Goal: Task Accomplishment & Management: Complete application form

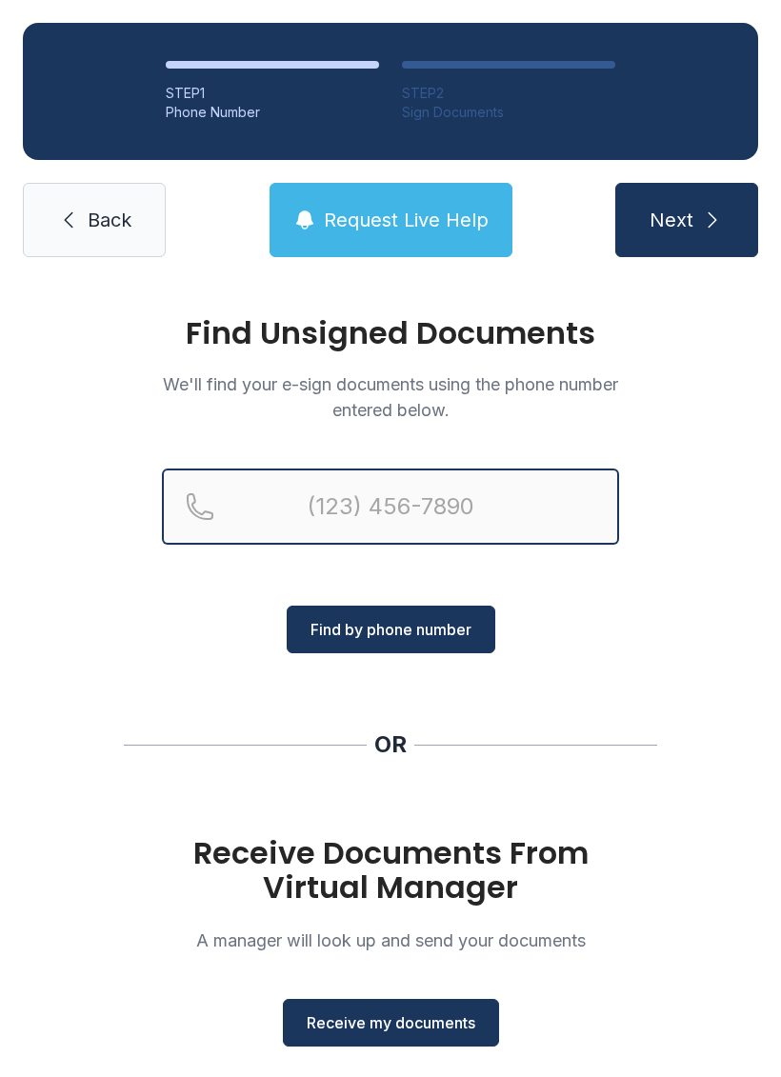
click at [416, 514] on input "Reservation phone number" at bounding box center [390, 507] width 457 height 76
type input "[PHONE_NUMBER]"
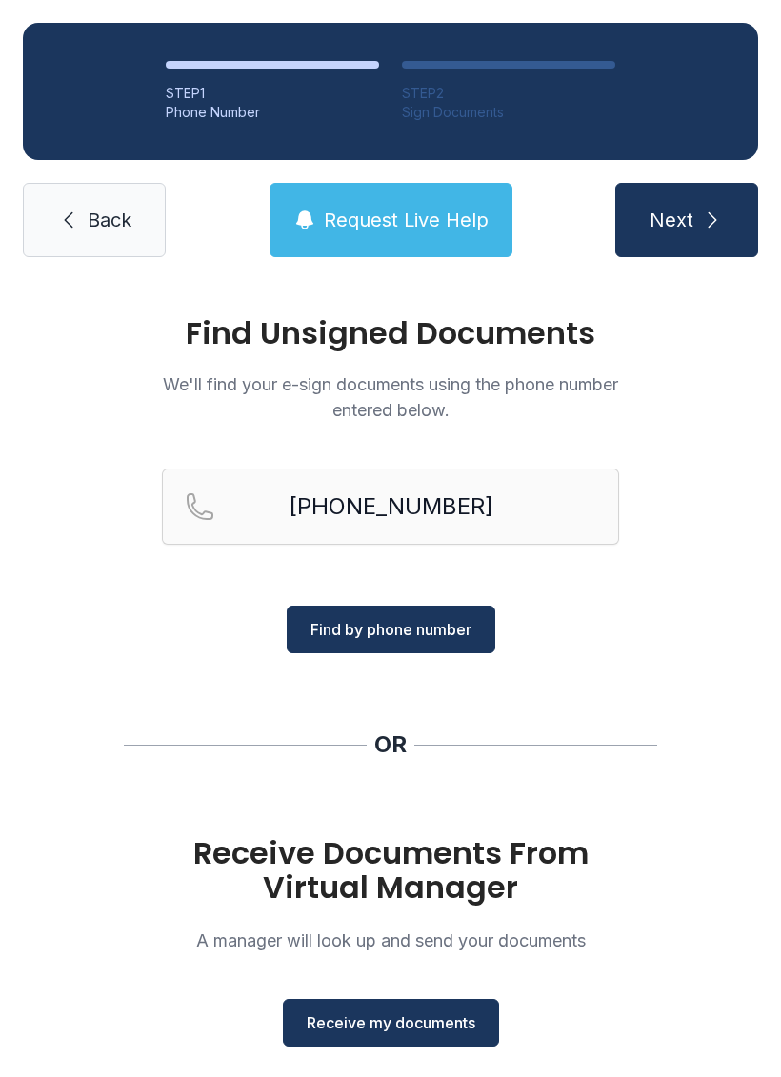
click at [422, 641] on button "Find by phone number" at bounding box center [391, 630] width 209 height 48
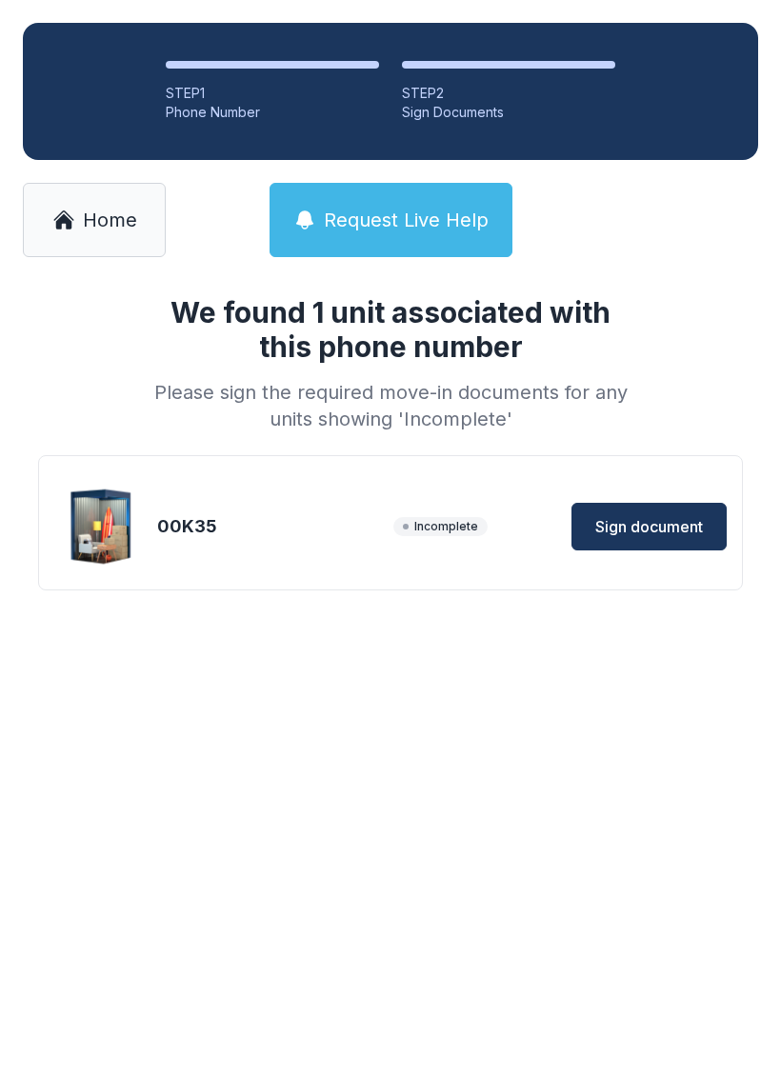
click at [690, 525] on span "Sign document" at bounding box center [649, 526] width 108 height 23
click at [103, 224] on span "Home" at bounding box center [110, 220] width 54 height 27
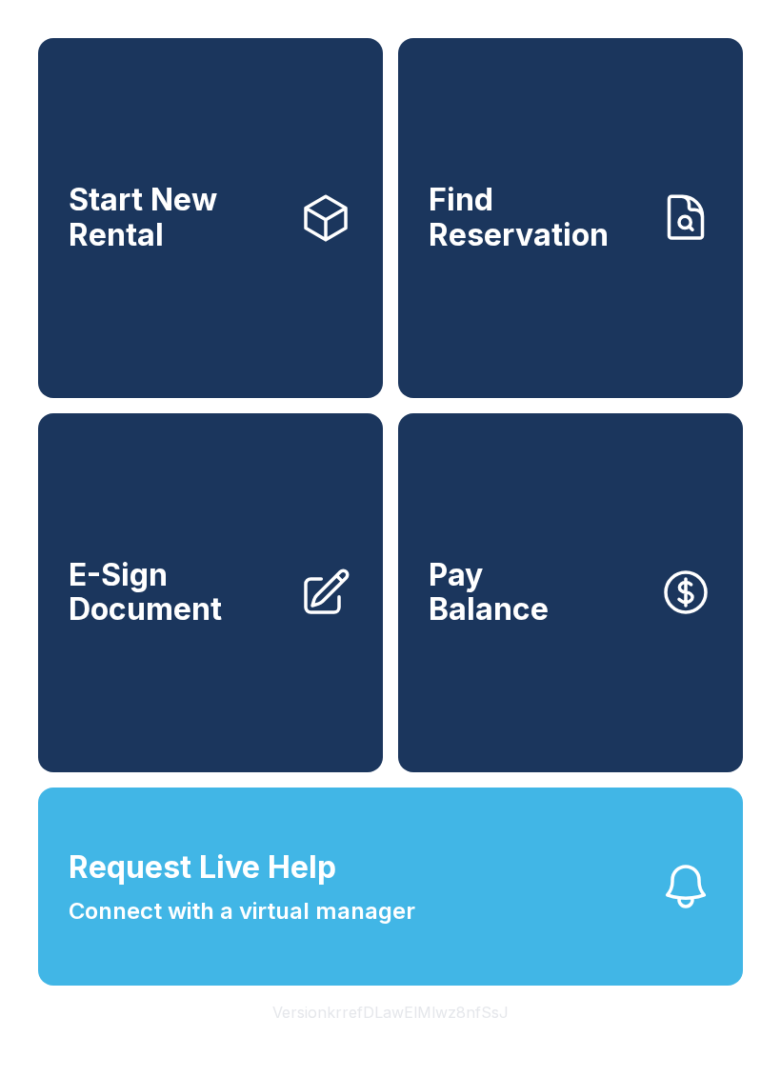
click at [229, 628] on span "E-Sign Document" at bounding box center [176, 593] width 215 height 70
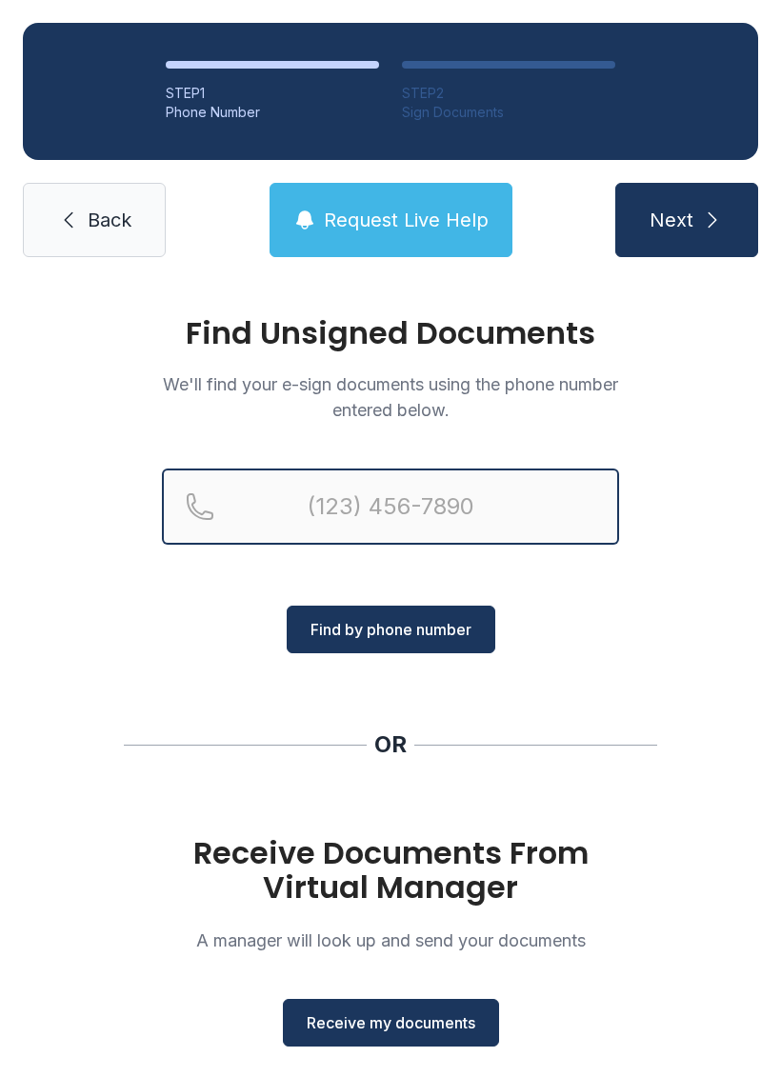
click at [459, 503] on input "Reservation phone number" at bounding box center [390, 507] width 457 height 76
type input "[PHONE_NUMBER]"
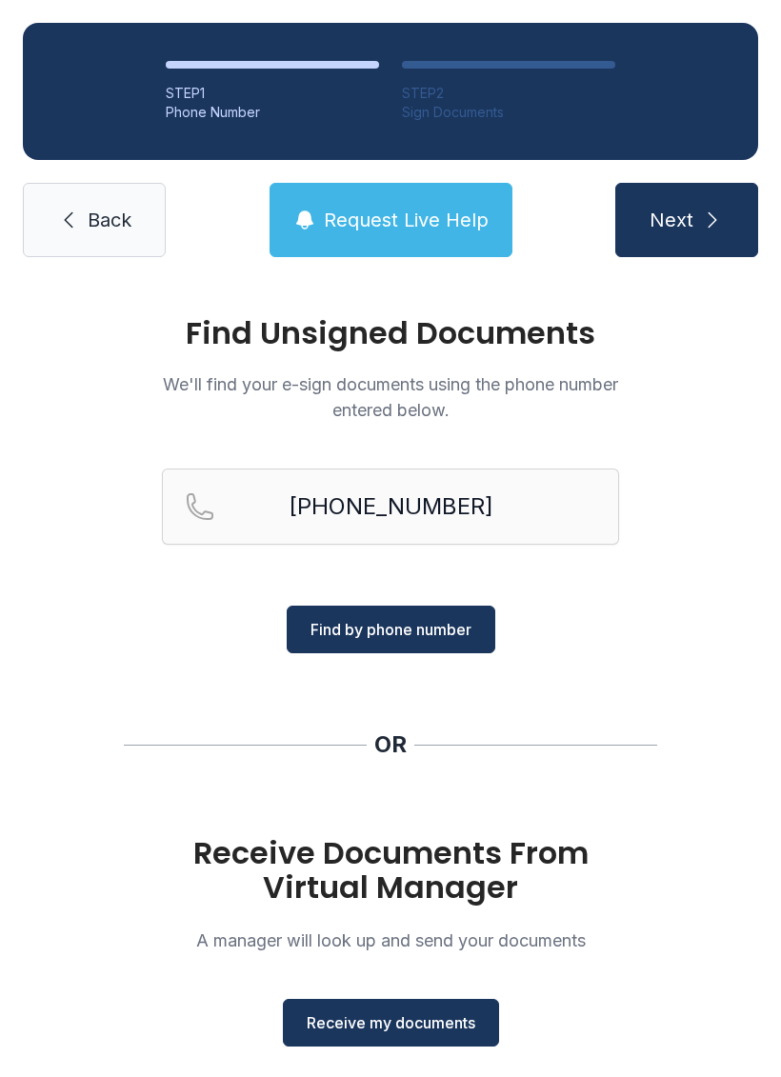
click at [734, 207] on button "Next" at bounding box center [686, 220] width 143 height 74
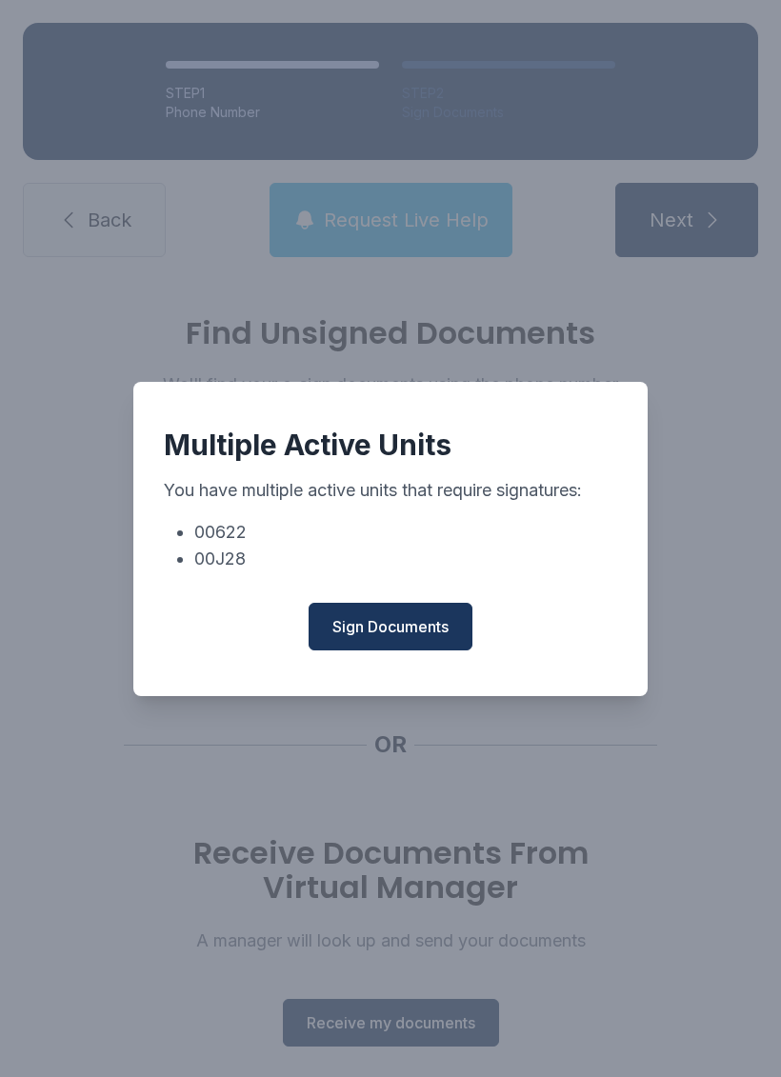
click at [401, 638] on span "Sign Documents" at bounding box center [390, 626] width 116 height 23
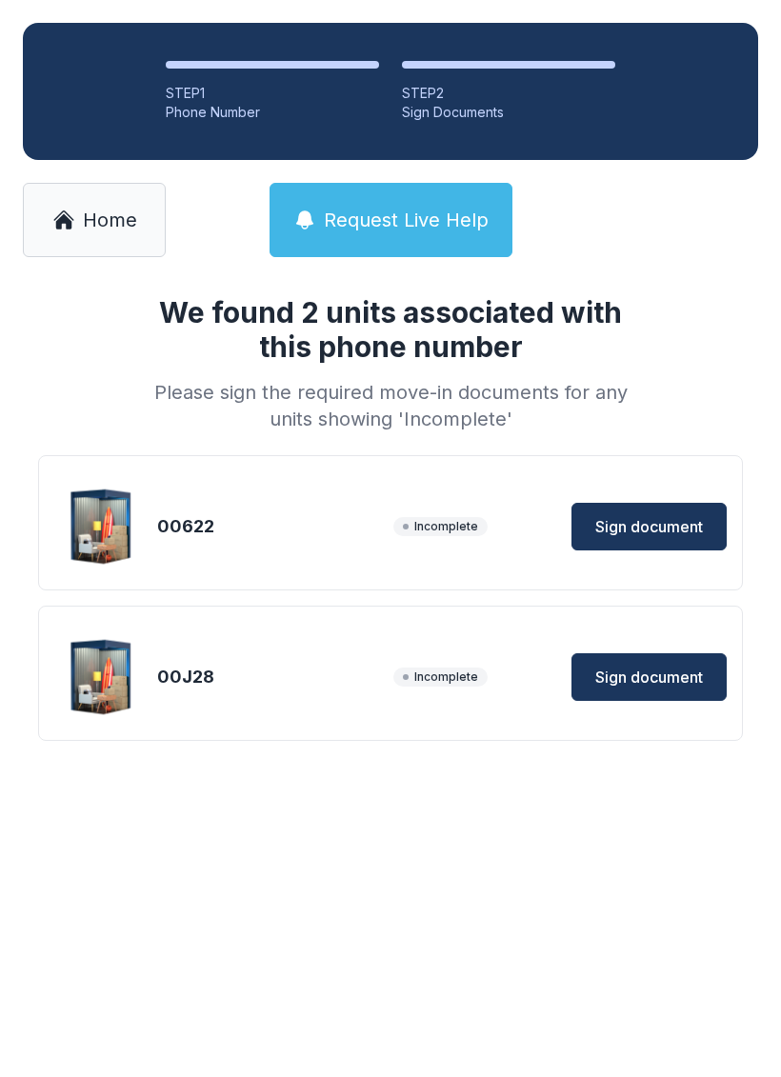
click at [652, 513] on button "Sign document" at bounding box center [649, 527] width 155 height 48
click at [472, 676] on span "Incomplete" at bounding box center [440, 677] width 94 height 19
click at [436, 676] on span "Incomplete" at bounding box center [440, 677] width 94 height 19
click at [438, 671] on span "Incomplete" at bounding box center [440, 677] width 94 height 19
click at [677, 683] on span "Sign document" at bounding box center [649, 677] width 108 height 23
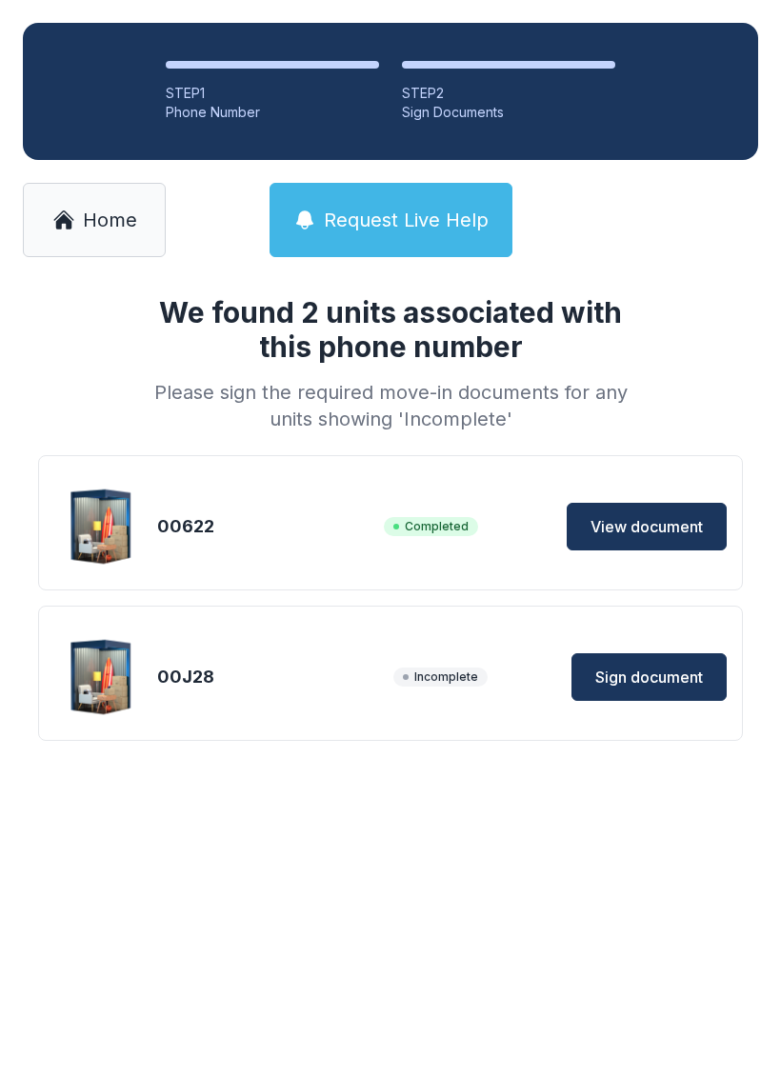
click at [672, 674] on span "Sign document" at bounding box center [649, 677] width 108 height 23
click at [91, 237] on link "Home" at bounding box center [94, 220] width 143 height 74
